Goal: Task Accomplishment & Management: Manage account settings

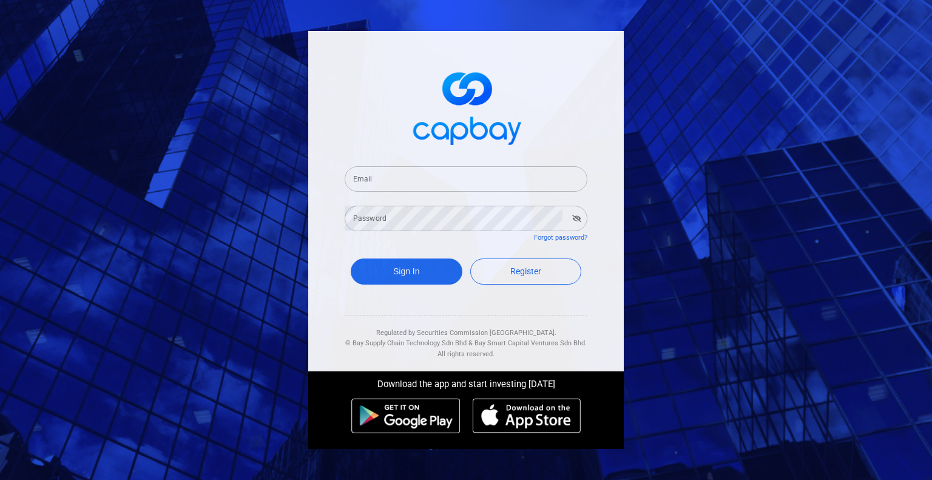
click at [419, 185] on input "Email" at bounding box center [466, 178] width 243 height 25
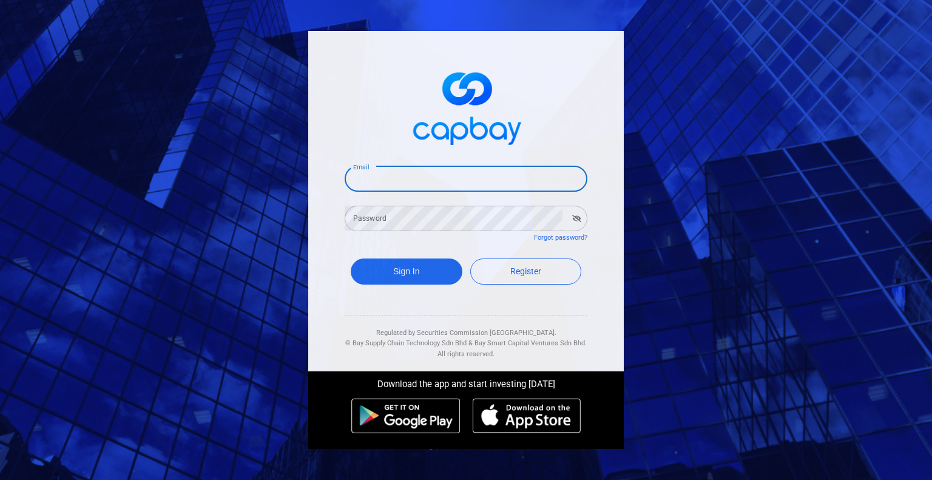
type input "[EMAIL_ADDRESS][DOMAIN_NAME]"
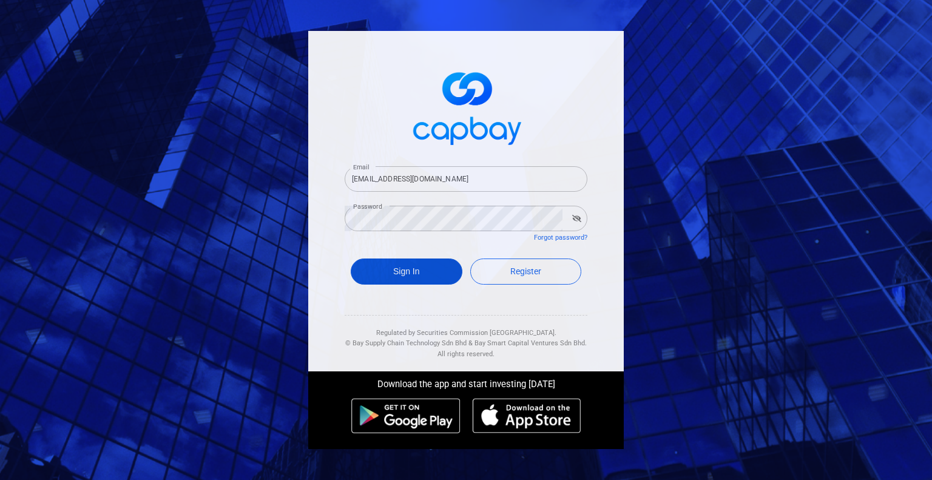
click at [446, 265] on button "Sign In" at bounding box center [407, 272] width 112 height 26
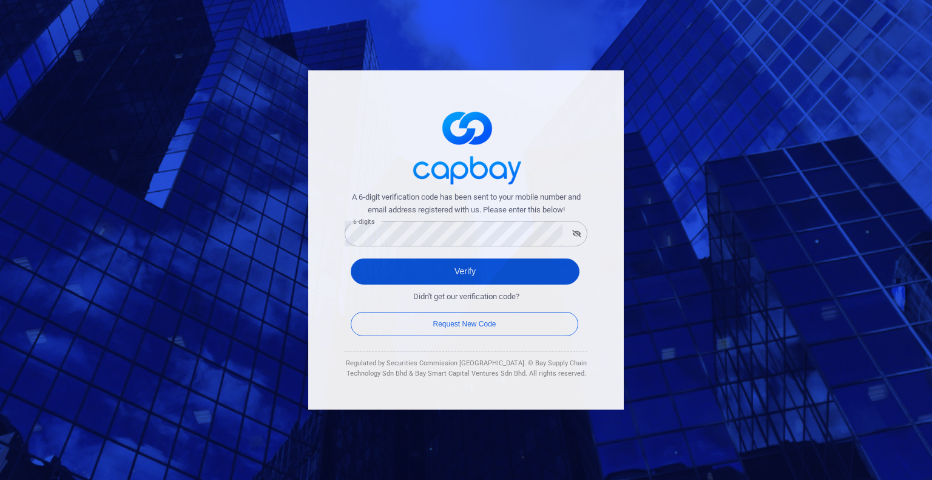
click at [446, 270] on button "Verify" at bounding box center [465, 272] width 229 height 26
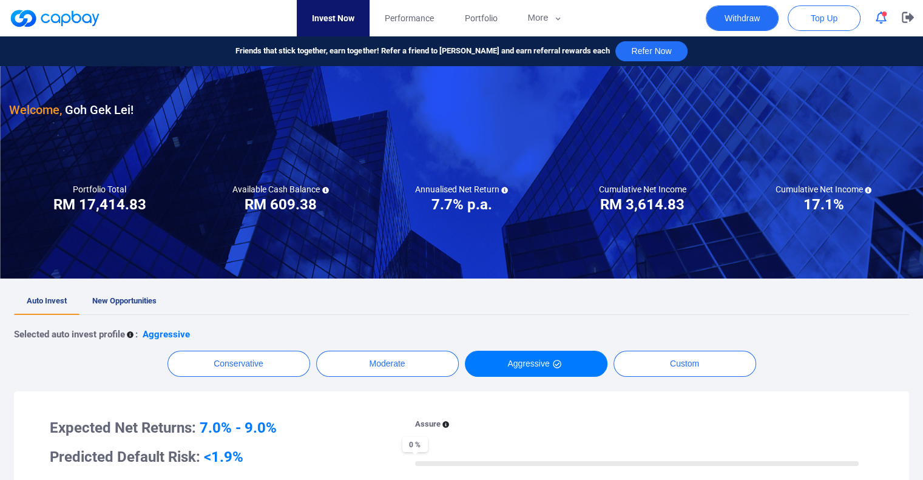
click at [756, 23] on button "Withdraw" at bounding box center [742, 17] width 73 height 25
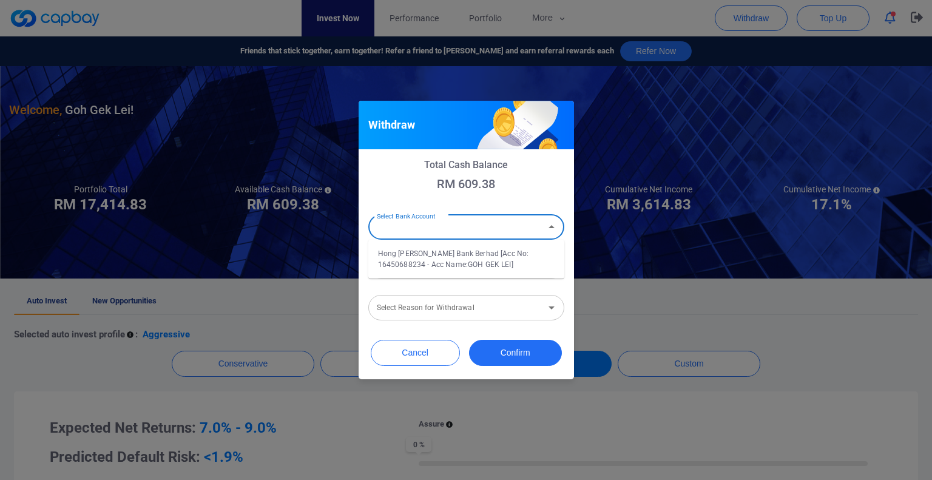
click at [444, 233] on input "Select Bank Account" at bounding box center [456, 227] width 169 height 22
click at [432, 262] on li "Hong [PERSON_NAME] Bank Berhad [Acc No: 16450688234 - Acc Name:GOH GEK LEI]" at bounding box center [466, 259] width 196 height 29
type input "Hong [PERSON_NAME] Bank Berhad [Acc No: 16450688234 - Acc Name:GOH GEK LEI]"
click at [429, 266] on input "Amount (RM)" at bounding box center [466, 266] width 196 height 25
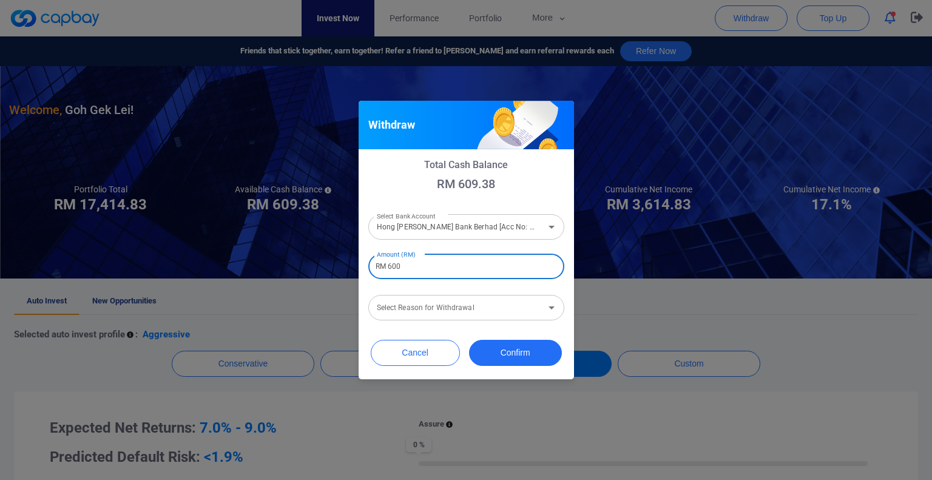
type input "RM 600"
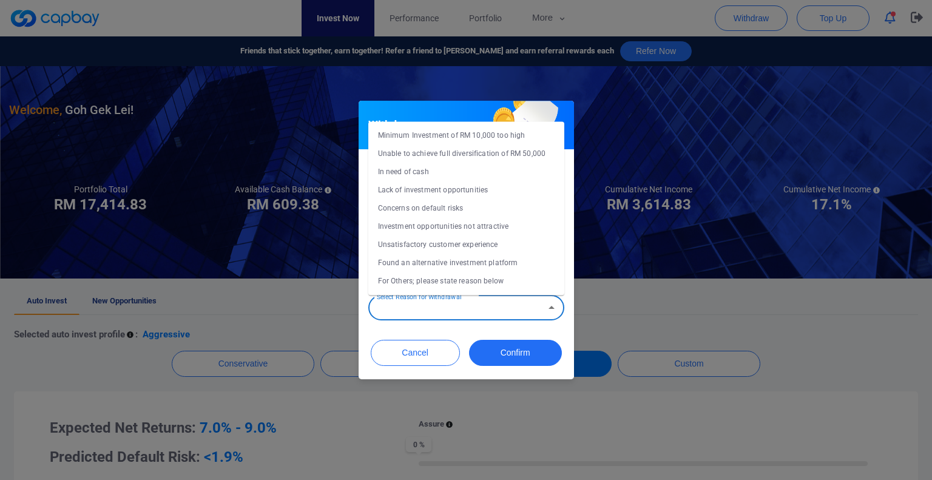
click at [430, 307] on div "Select Reason for Withdrawal Select Reason for Withdrawal" at bounding box center [466, 306] width 196 height 27
click at [405, 212] on li "Concerns on default risks" at bounding box center [466, 208] width 196 height 18
type input "Concerns on default risks"
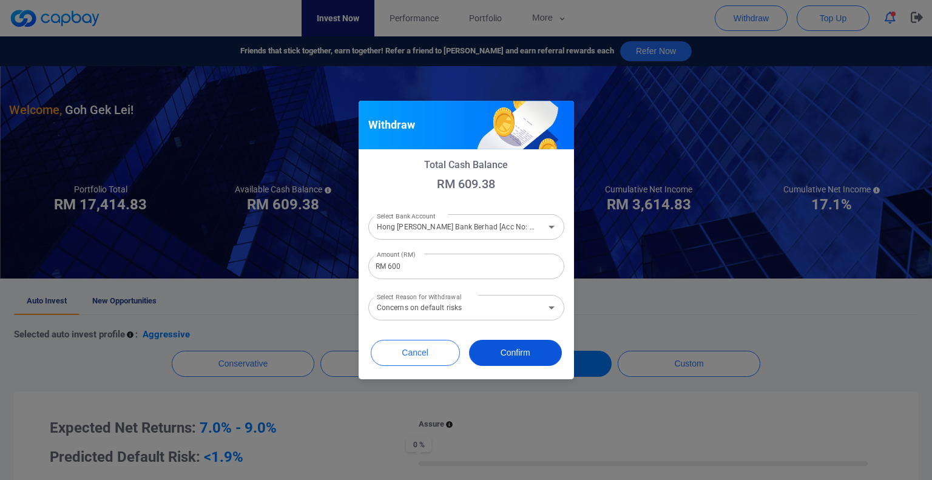
click at [518, 356] on button "Confirm" at bounding box center [515, 353] width 93 height 26
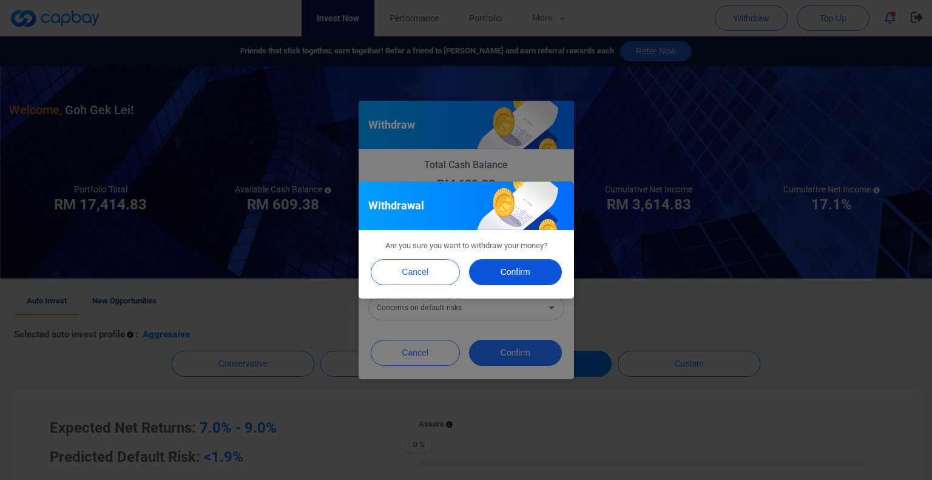
click at [512, 269] on button "Confirm" at bounding box center [515, 272] width 93 height 26
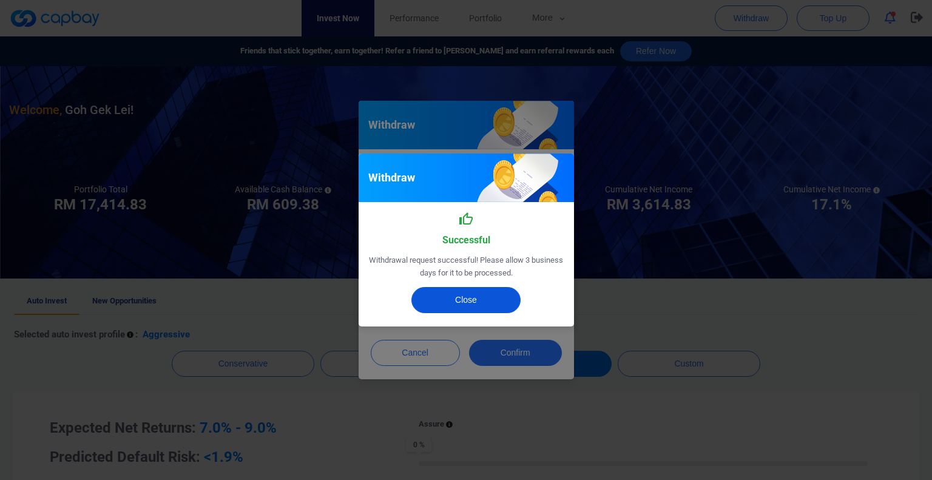
click at [466, 293] on button "Close" at bounding box center [466, 300] width 109 height 26
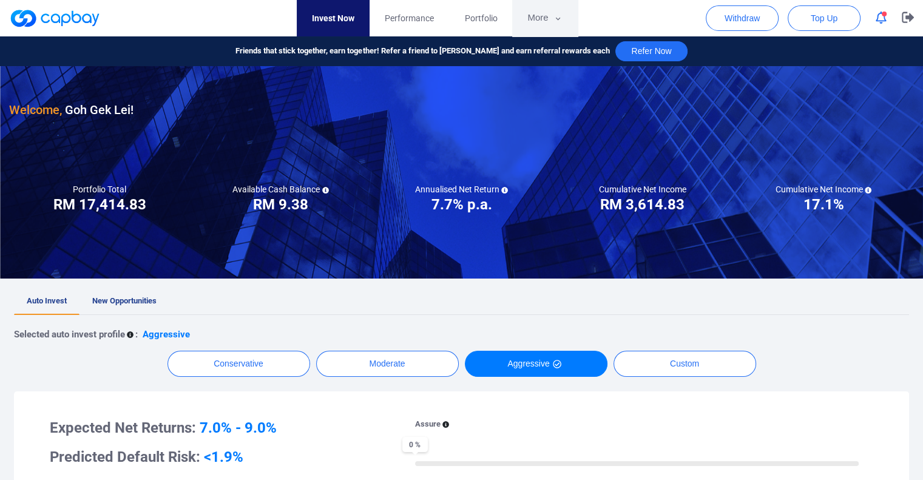
click at [540, 13] on button "More" at bounding box center [544, 18] width 65 height 36
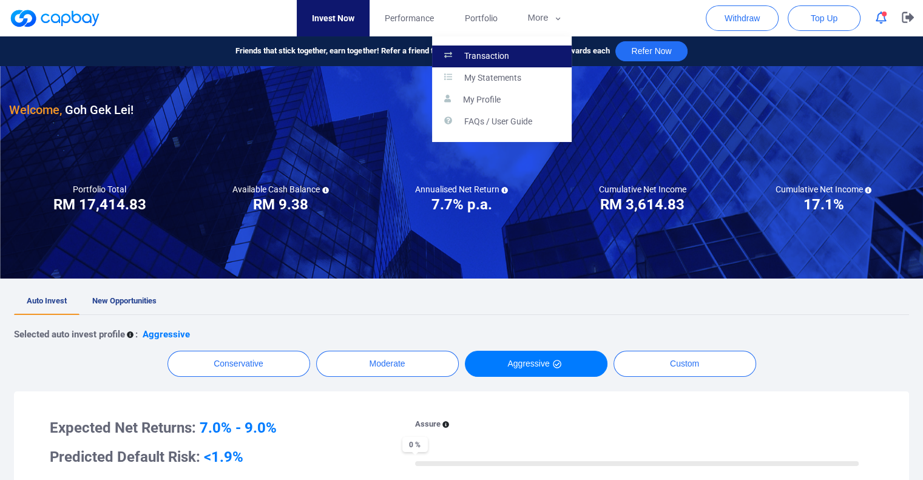
click at [490, 56] on p "Transaction" at bounding box center [486, 56] width 45 height 11
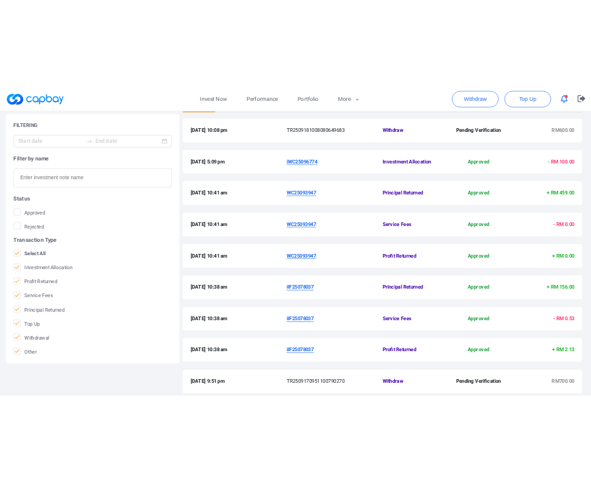
scroll to position [384, 0]
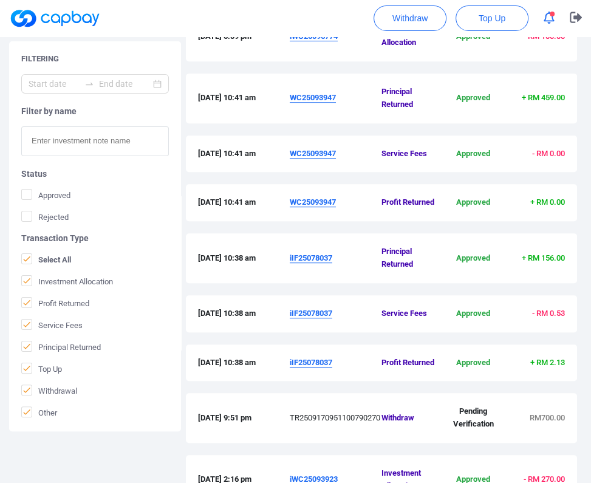
click at [314, 254] on u "iIF25078037" at bounding box center [311, 257] width 42 height 9
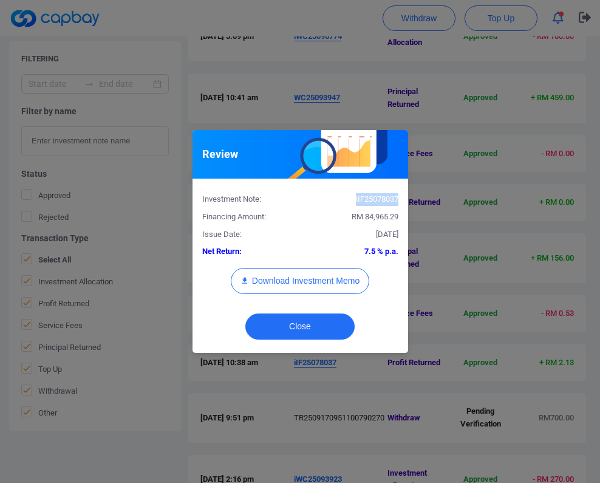
drag, startPoint x: 397, startPoint y: 200, endPoint x: 351, endPoint y: 194, distance: 46.6
click at [351, 194] on div "iIF25078037" at bounding box center [353, 199] width 107 height 13
copy div "iIF25078037"
click at [309, 324] on button "Close" at bounding box center [299, 326] width 109 height 26
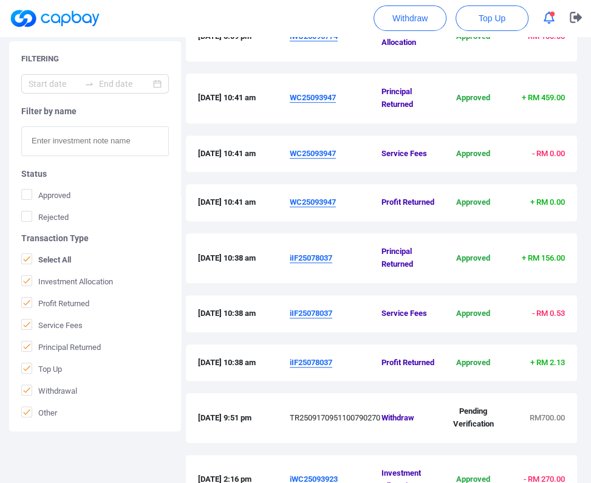
click at [319, 256] on u "iIF25078037" at bounding box center [311, 257] width 42 height 9
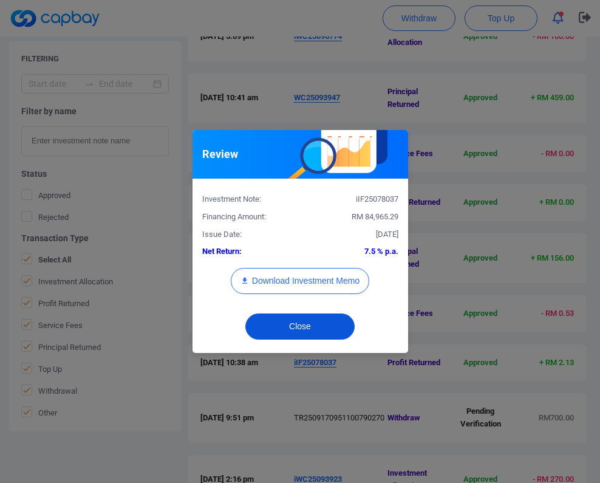
click at [305, 317] on button "Close" at bounding box center [299, 326] width 109 height 26
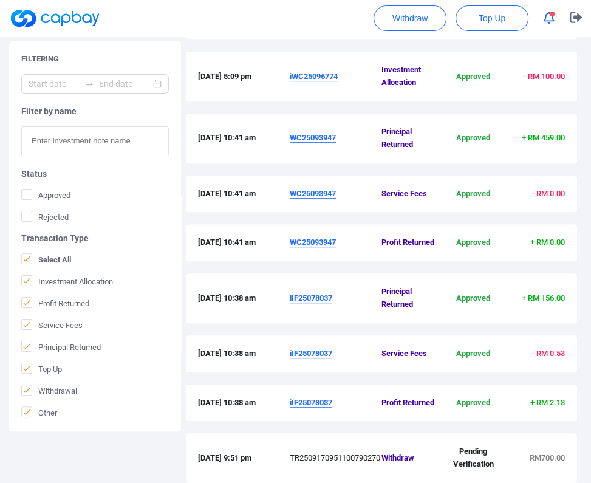
scroll to position [323, 0]
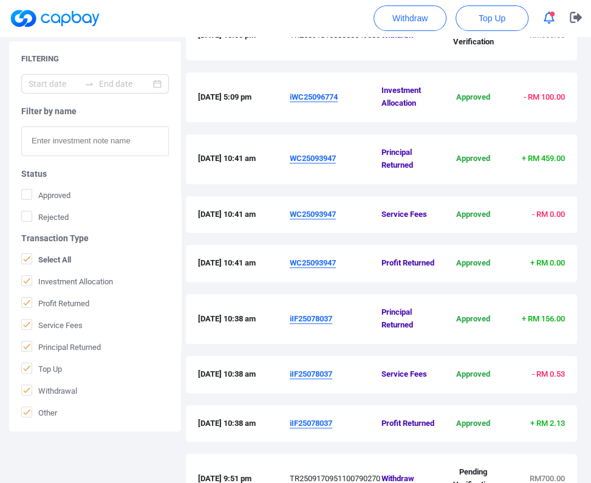
click at [327, 158] on u "WC25093947" at bounding box center [313, 158] width 46 height 9
click at [324, 158] on u "WC25093947" at bounding box center [313, 158] width 46 height 9
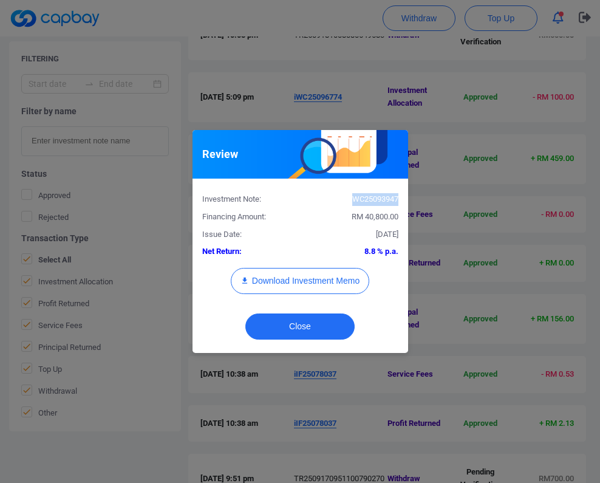
drag, startPoint x: 398, startPoint y: 197, endPoint x: 350, endPoint y: 197, distance: 48.0
click at [350, 197] on div "WC25093947" at bounding box center [353, 199] width 107 height 13
copy div "WC25093947"
click at [320, 317] on button "Close" at bounding box center [299, 326] width 109 height 26
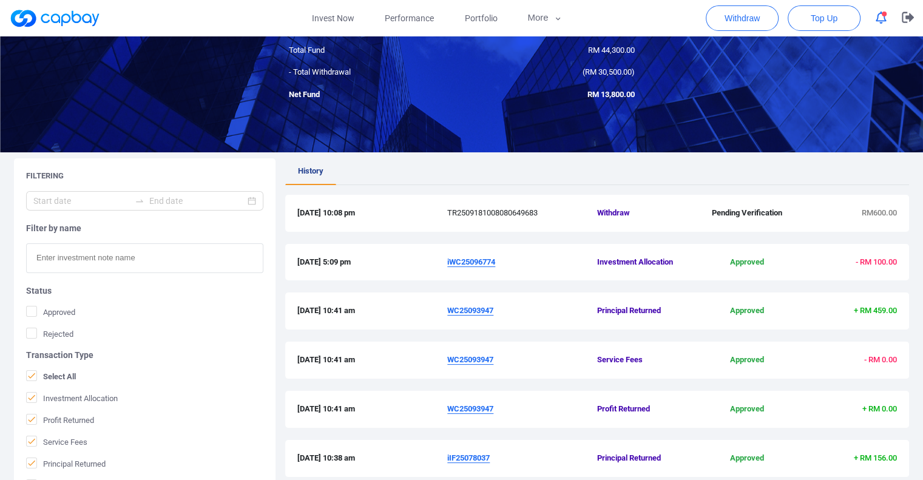
scroll to position [0, 0]
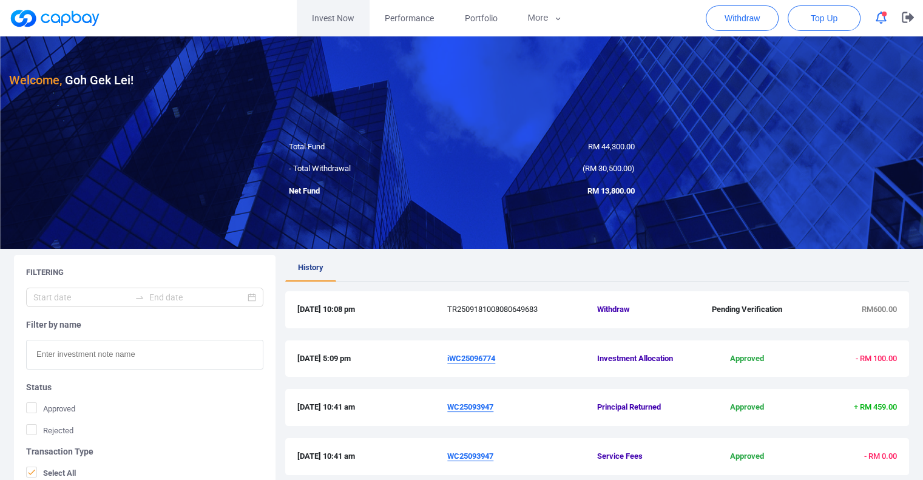
click at [342, 19] on link "Invest Now" at bounding box center [333, 18] width 73 height 36
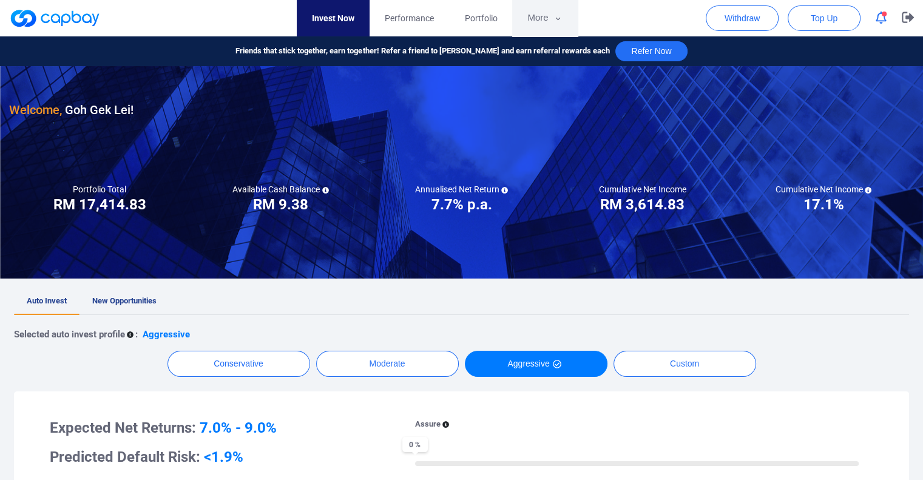
click at [547, 19] on button "More" at bounding box center [544, 18] width 65 height 36
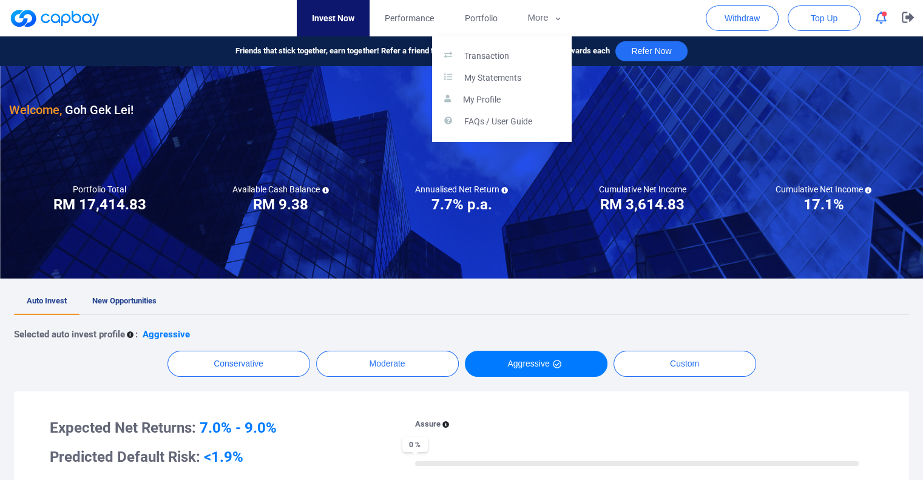
click at [402, 17] on button "button" at bounding box center [461, 240] width 923 height 480
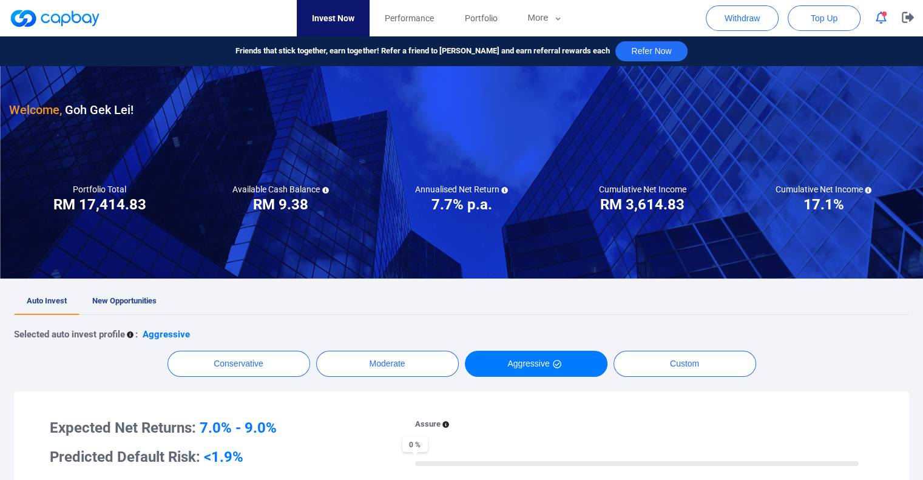
click at [402, 17] on span "Performance" at bounding box center [409, 18] width 49 height 13
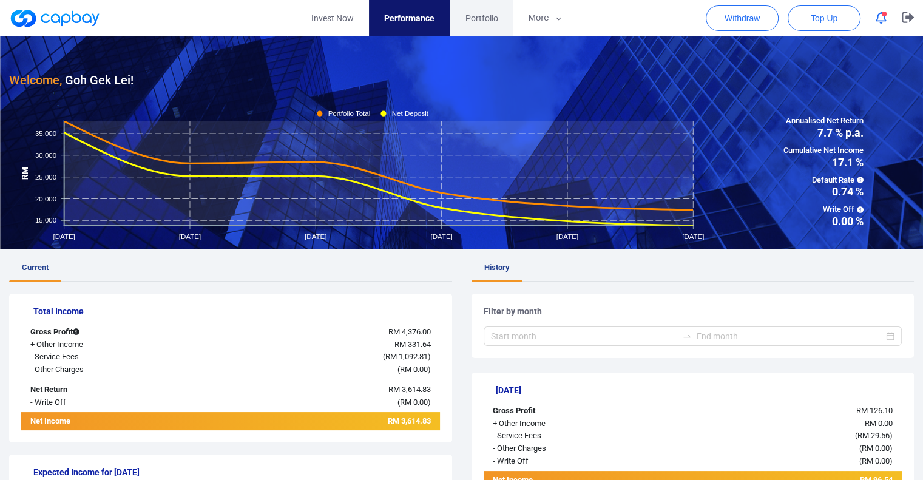
click at [484, 24] on span "Portfolio" at bounding box center [481, 18] width 33 height 13
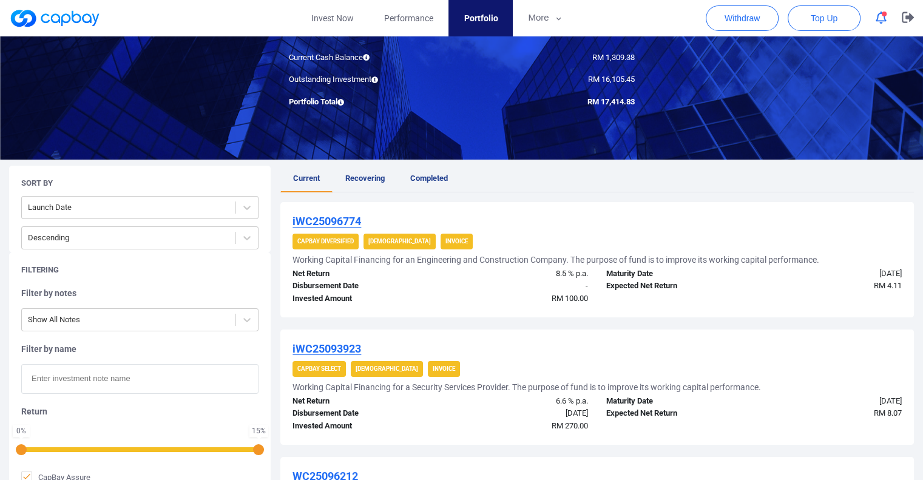
scroll to position [121, 0]
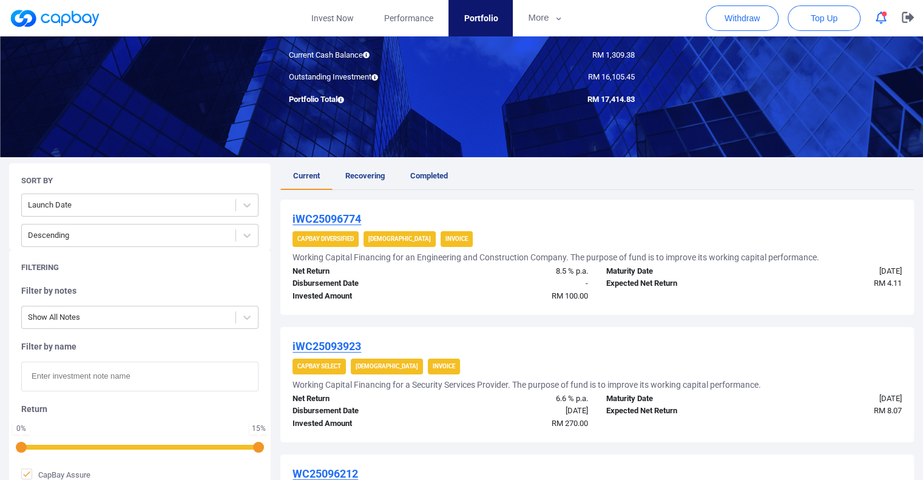
click at [384, 173] on span "Recovering" at bounding box center [364, 175] width 39 height 9
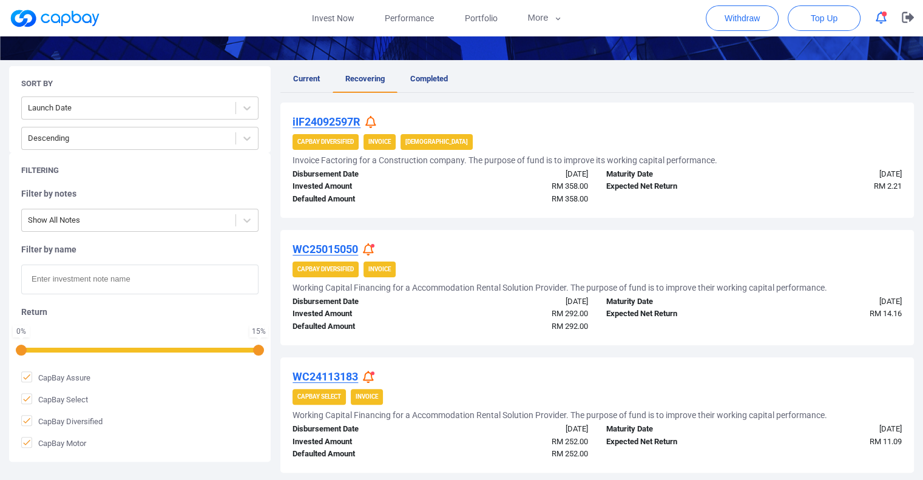
scroll to position [171, 0]
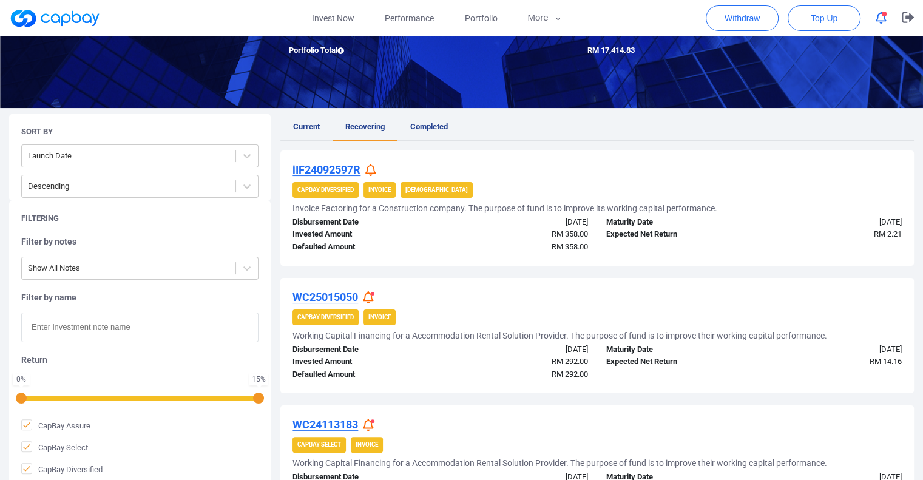
click at [370, 296] on icon at bounding box center [368, 297] width 11 height 13
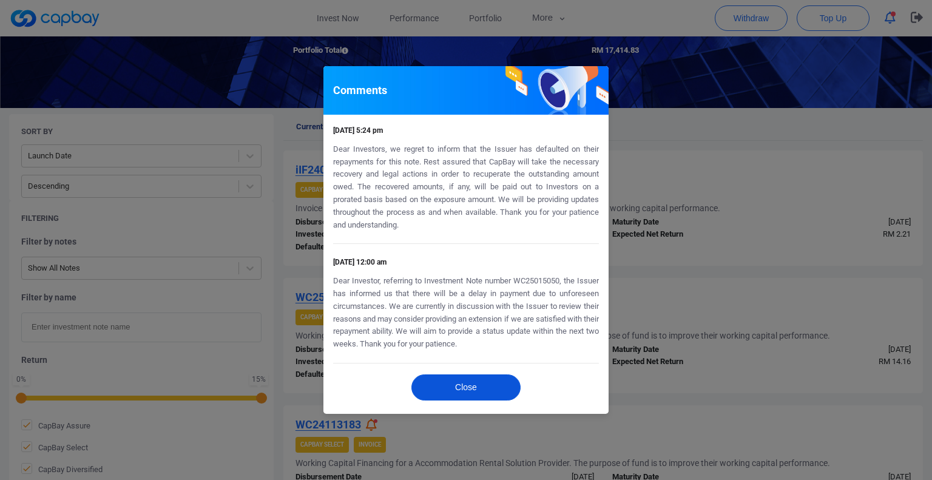
click at [441, 385] on button "Close" at bounding box center [466, 388] width 109 height 26
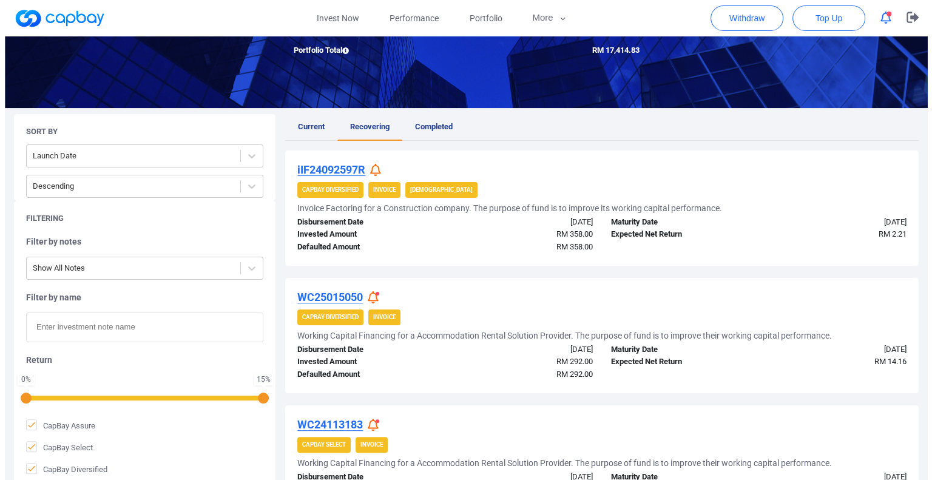
scroll to position [231, 0]
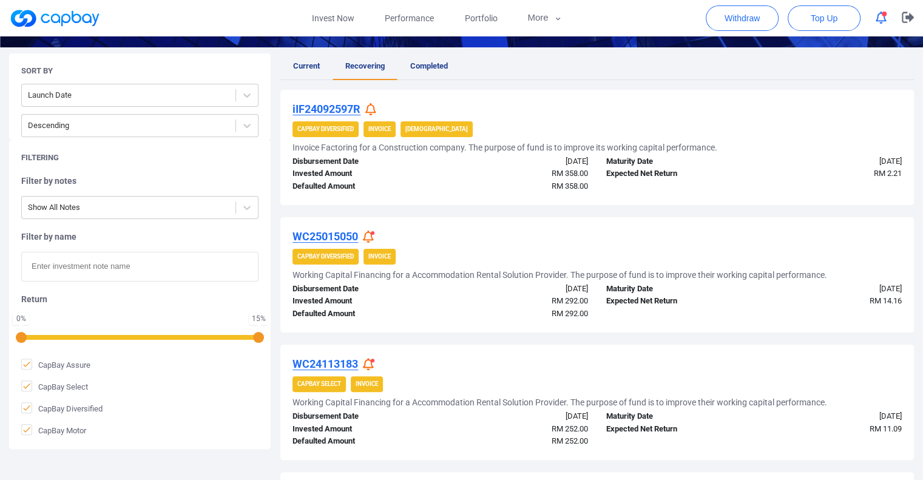
click at [373, 366] on icon at bounding box center [368, 364] width 11 height 13
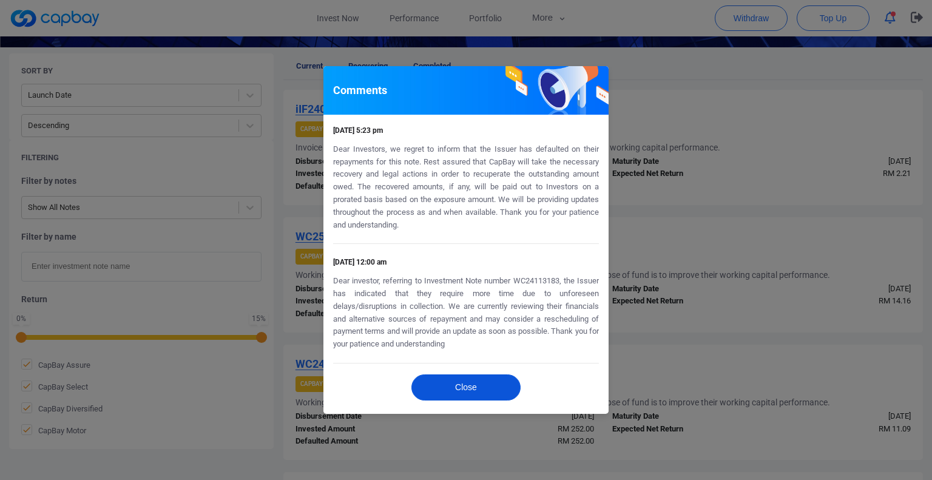
click at [464, 387] on button "Close" at bounding box center [466, 388] width 109 height 26
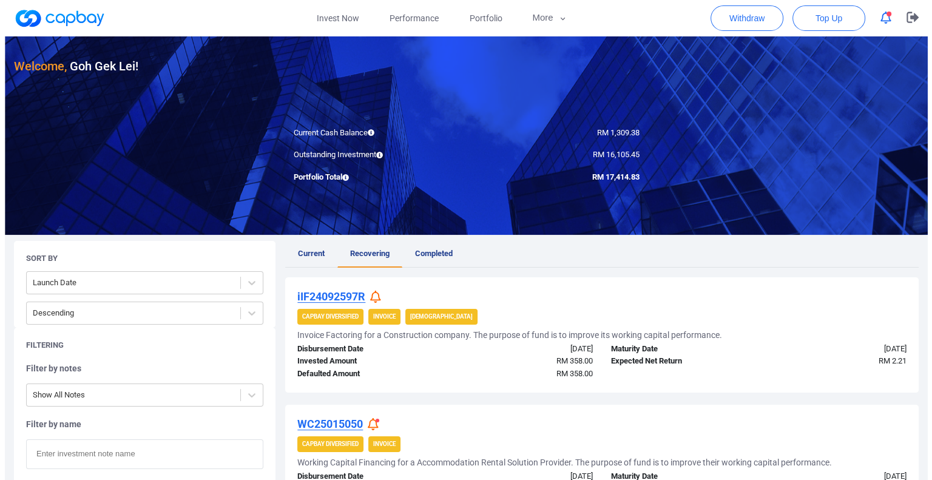
scroll to position [0, 0]
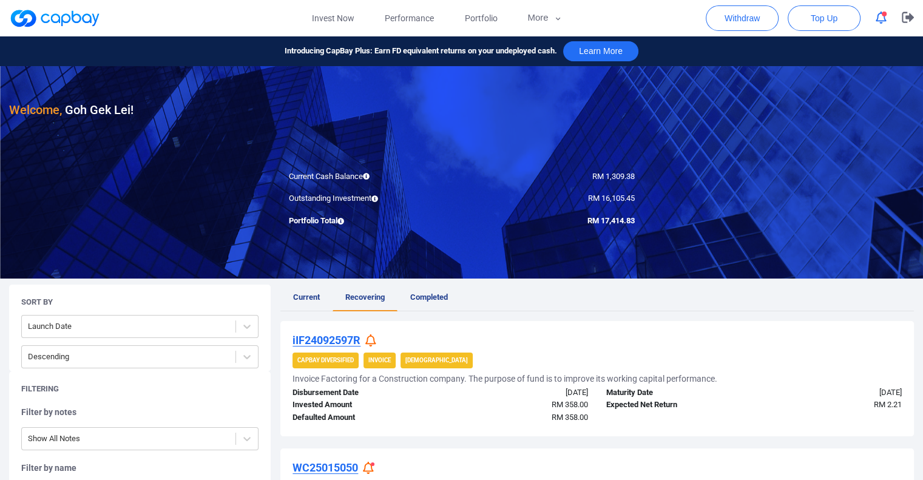
click at [72, 24] on link at bounding box center [54, 17] width 91 height 19
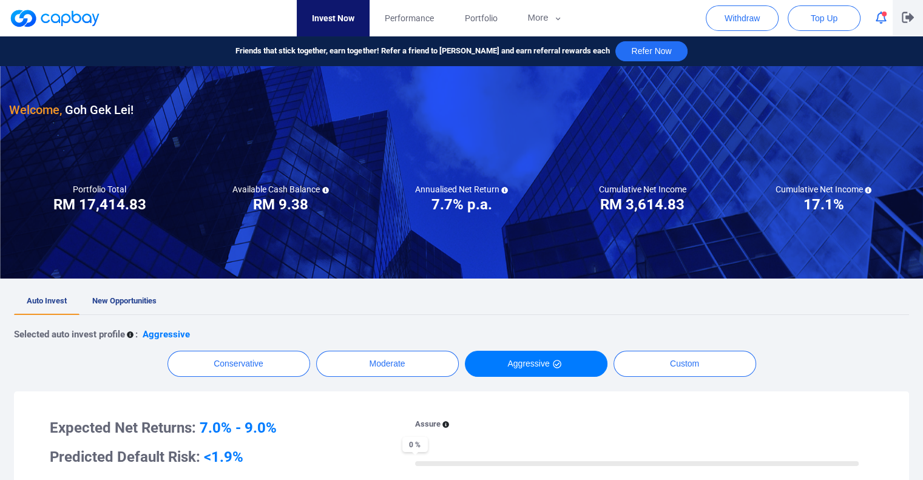
click at [906, 13] on icon "button" at bounding box center [908, 17] width 12 height 11
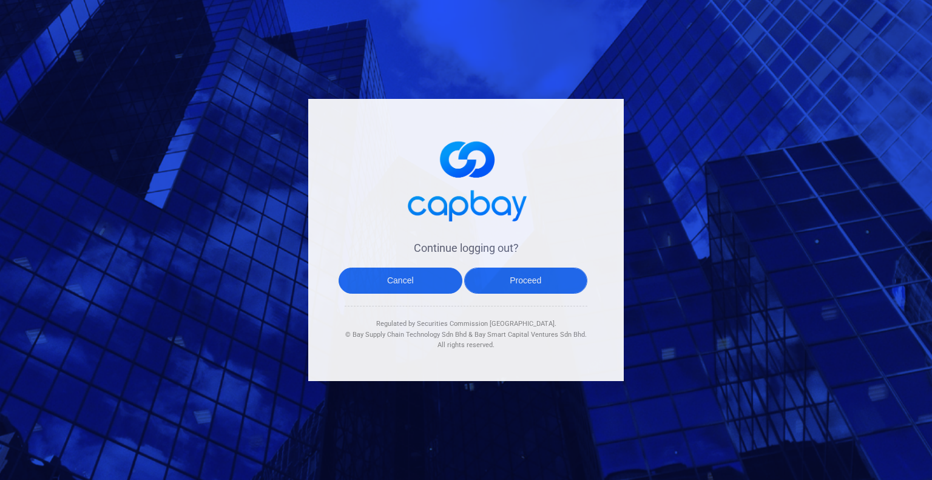
click at [510, 283] on button "Proceed" at bounding box center [526, 281] width 124 height 26
